Goal: Information Seeking & Learning: Learn about a topic

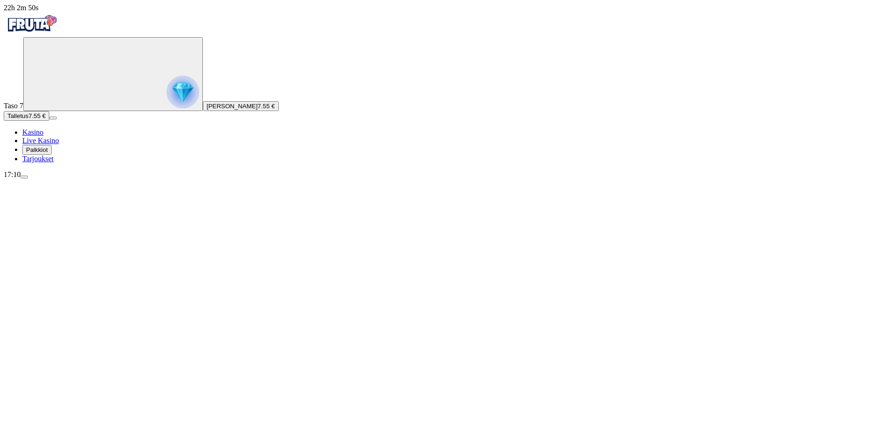
click at [63, 37] on div "Primary" at bounding box center [445, 24] width 883 height 25
click at [60, 32] on img "Primary" at bounding box center [32, 23] width 56 height 23
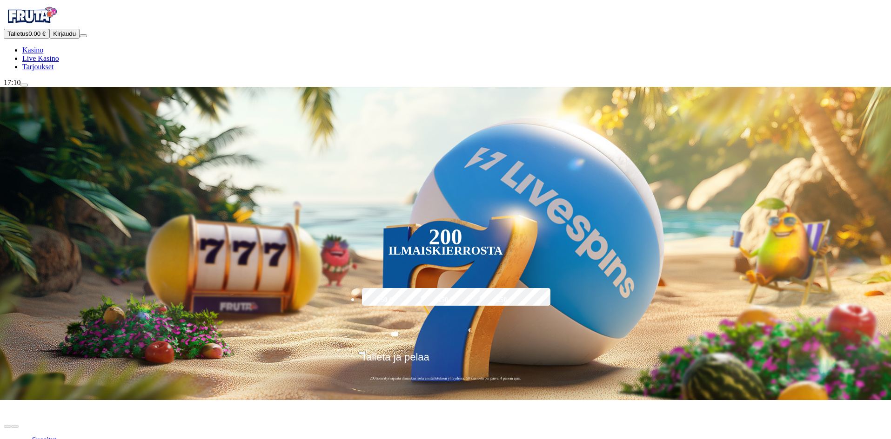
drag, startPoint x: 259, startPoint y: 115, endPoint x: 169, endPoint y: 118, distance: 90.3
click at [174, 119] on div "200 Ilmaiskierrosta 50 € 150 € 250 € *** € € Talleta ja pelaa 200 kierrätysvapa…" at bounding box center [445, 240] width 907 height 306
drag, startPoint x: 411, startPoint y: 117, endPoint x: 302, endPoint y: 109, distance: 109.1
click at [306, 110] on div "200 Ilmaiskierrosta 50 € 150 € 250 € *** € € Talleta ja pelaa 200 kierrätysvapa…" at bounding box center [445, 240] width 907 height 306
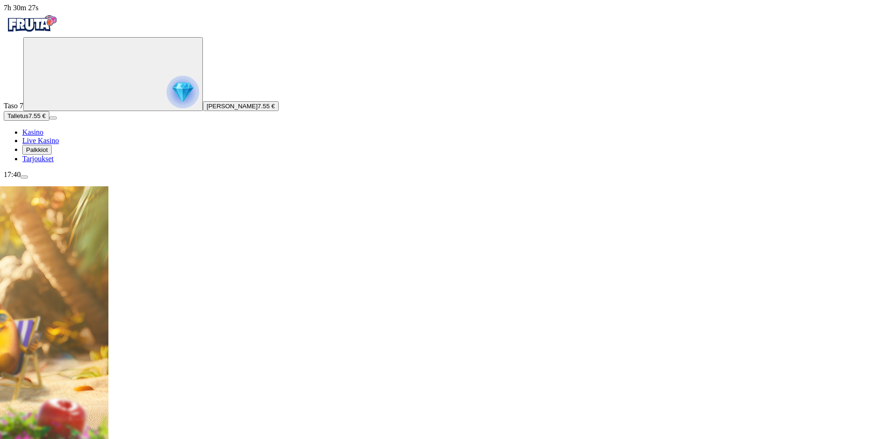
click at [60, 35] on img "Primary" at bounding box center [32, 23] width 56 height 23
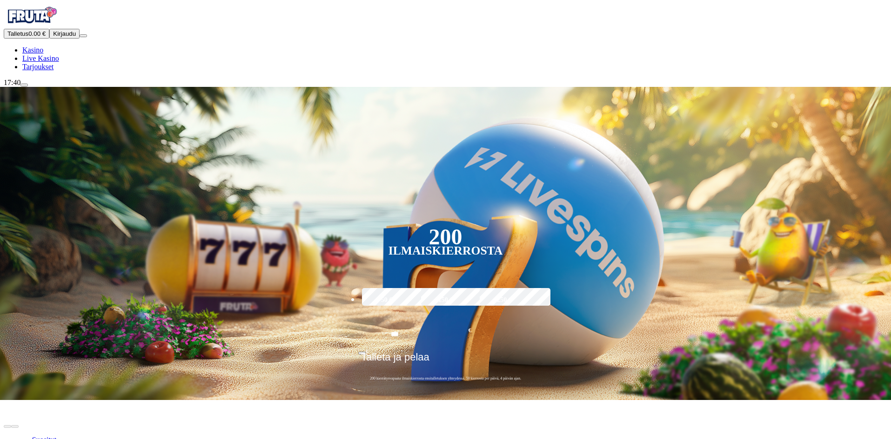
click at [55, 37] on span "Kirjaudu" at bounding box center [64, 33] width 23 height 7
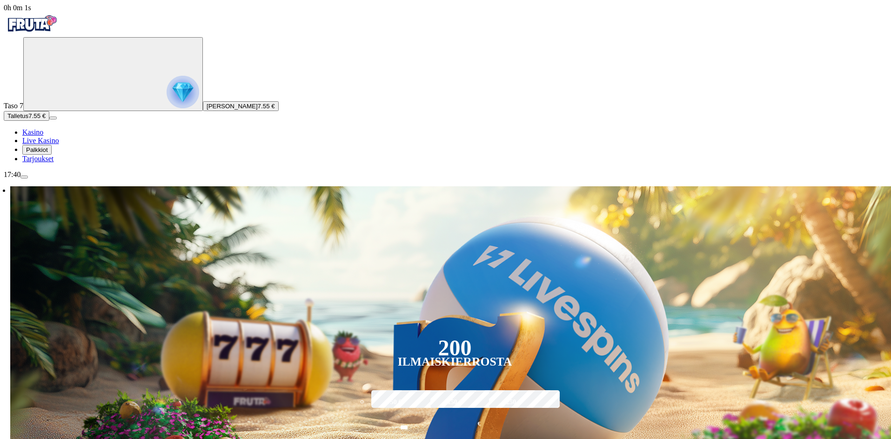
click at [48, 153] on span "Palkkiot" at bounding box center [37, 149] width 22 height 7
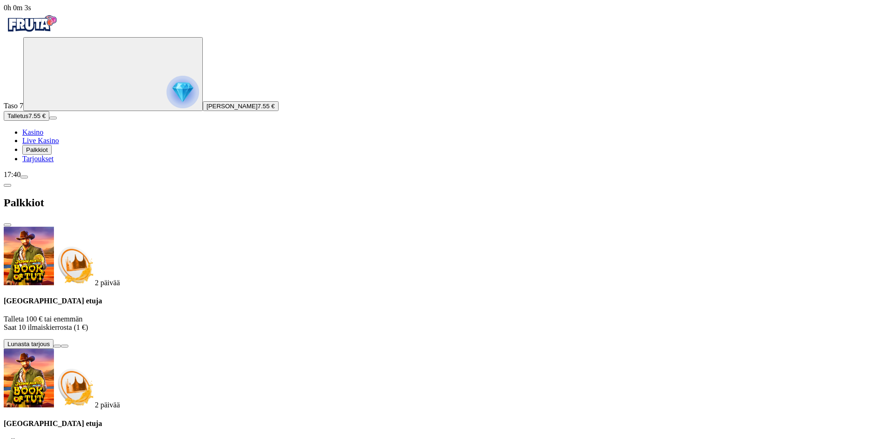
click at [53, 163] on span "Tarjoukset" at bounding box center [37, 159] width 31 height 8
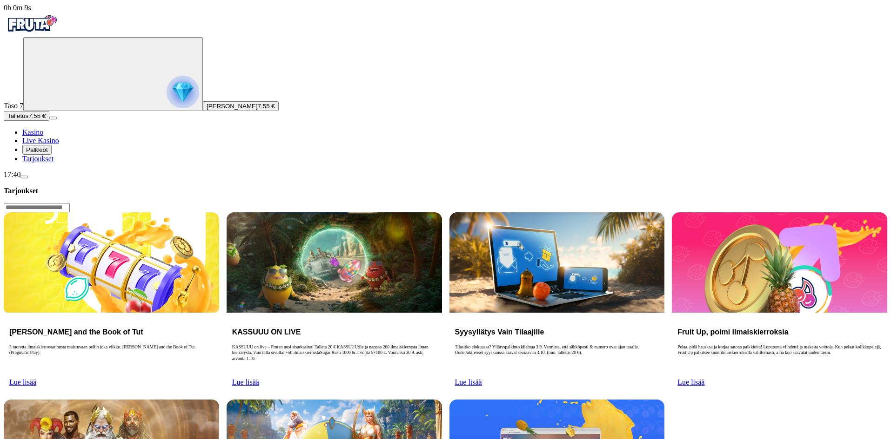
click at [259, 379] on span "Lue lisää" at bounding box center [245, 383] width 27 height 8
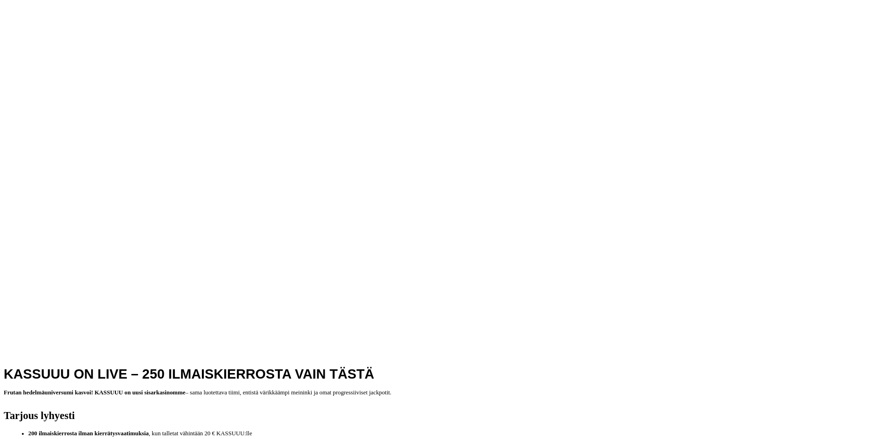
scroll to position [372, 0]
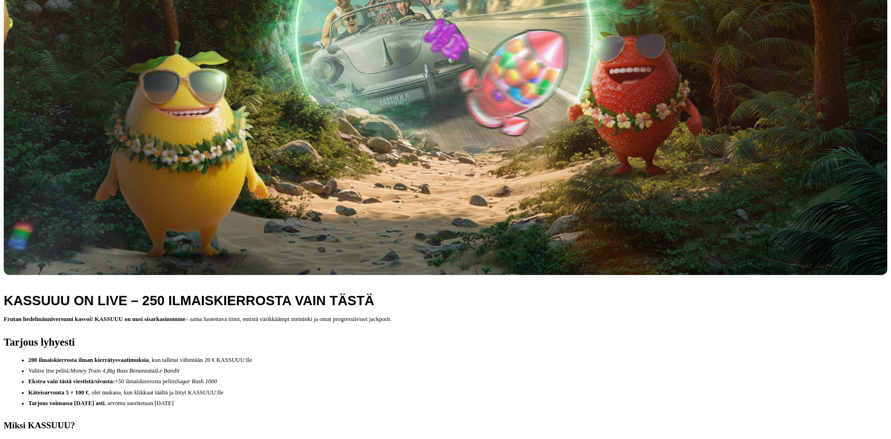
scroll to position [419, 0]
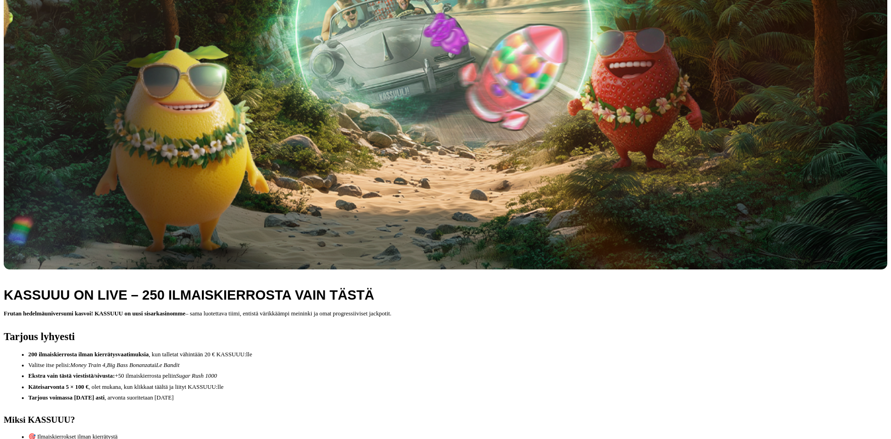
drag, startPoint x: 377, startPoint y: 211, endPoint x: 385, endPoint y: 209, distance: 8.0
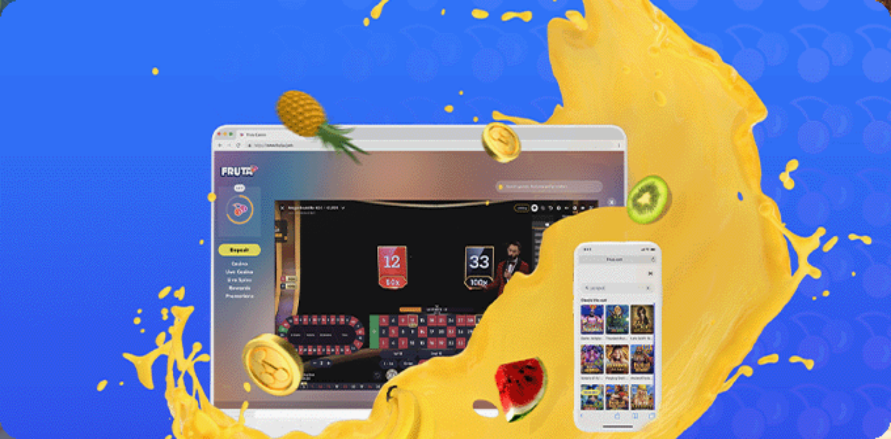
click at [750, 248] on div "[PERSON_NAME] and the Book of Tut 3 tuoretta ilmaiskierrostarjousta maistuvaan …" at bounding box center [445, 402] width 883 height 354
click at [810, 395] on div "[PERSON_NAME] and the Book of Tut 3 tuoretta ilmaiskierrostarjousta maistuvaan …" at bounding box center [445, 402] width 883 height 354
